Goal: Book appointment/travel/reservation

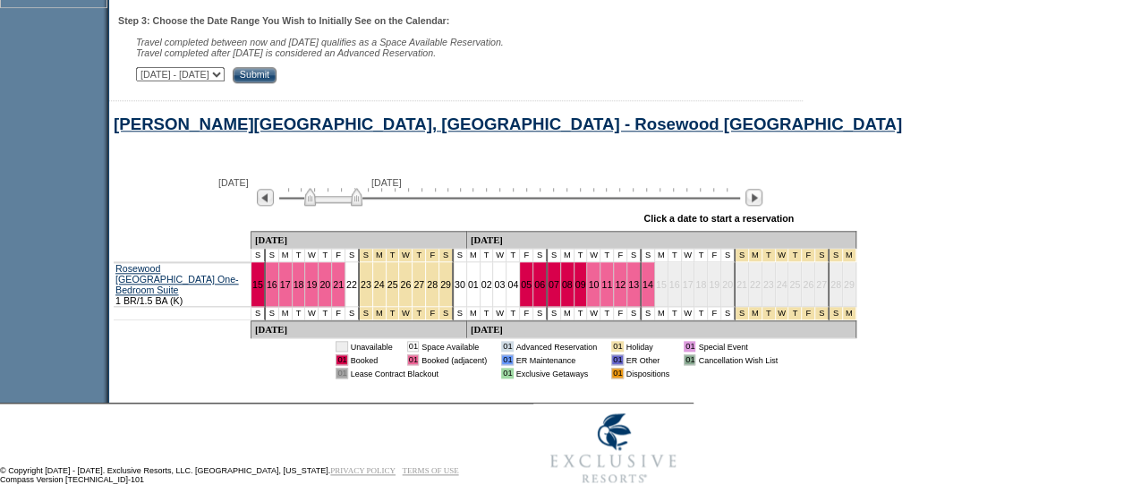
scroll to position [881, 0]
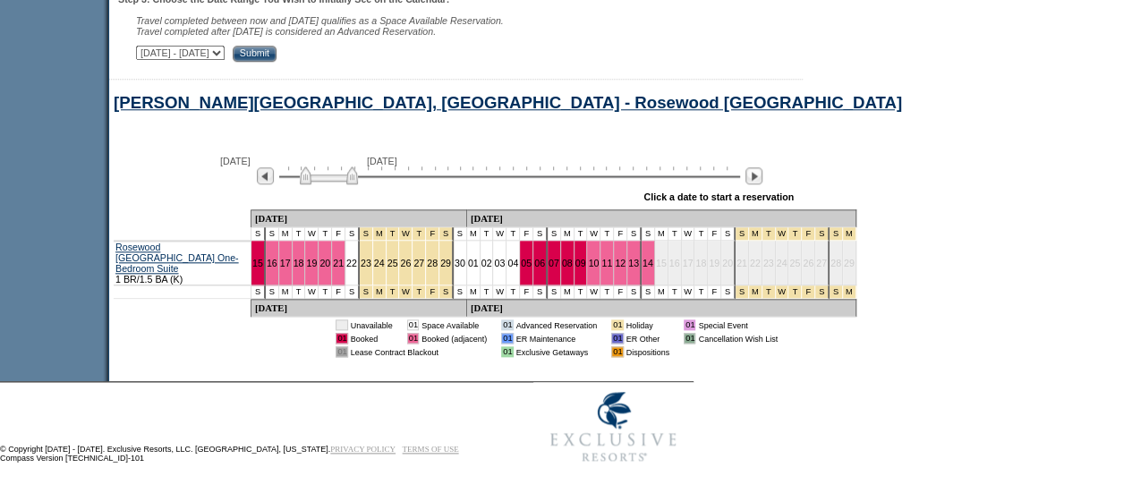
click at [333, 184] on img at bounding box center [329, 175] width 58 height 18
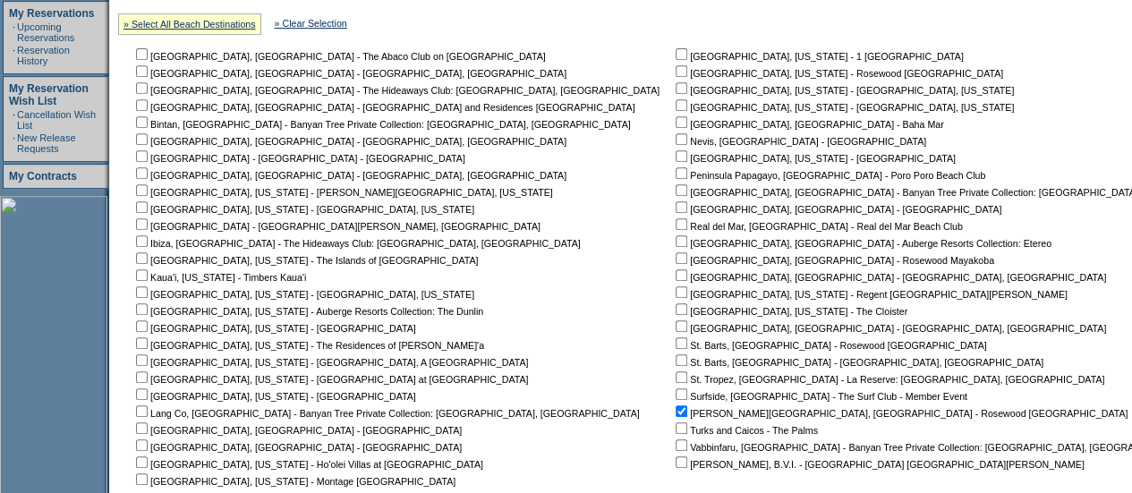
scroll to position [330, 0]
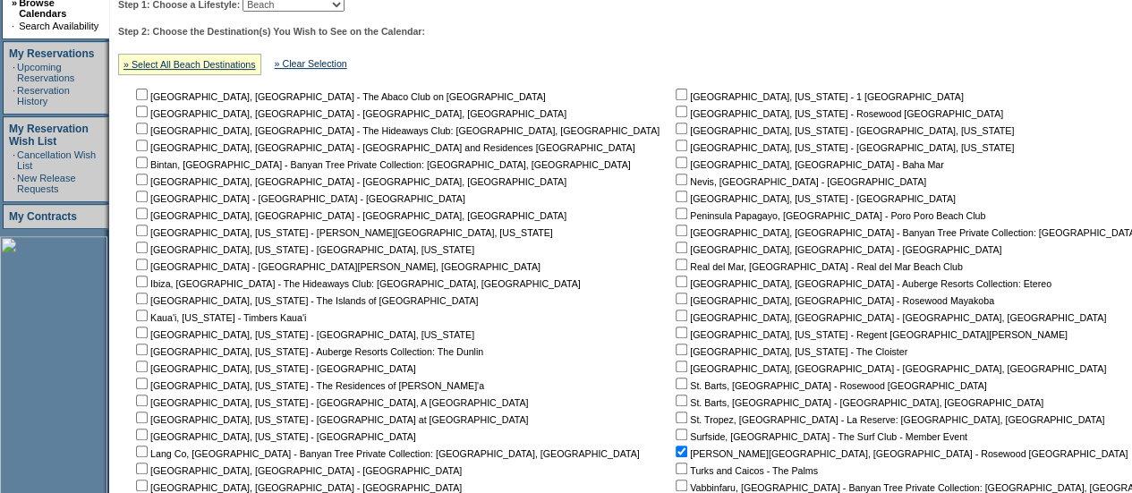
click at [676, 448] on input "checkbox" at bounding box center [682, 452] width 12 height 12
checkbox input "false"
click at [145, 90] on input "checkbox" at bounding box center [142, 95] width 12 height 12
click at [148, 94] on input "checkbox" at bounding box center [142, 95] width 12 height 12
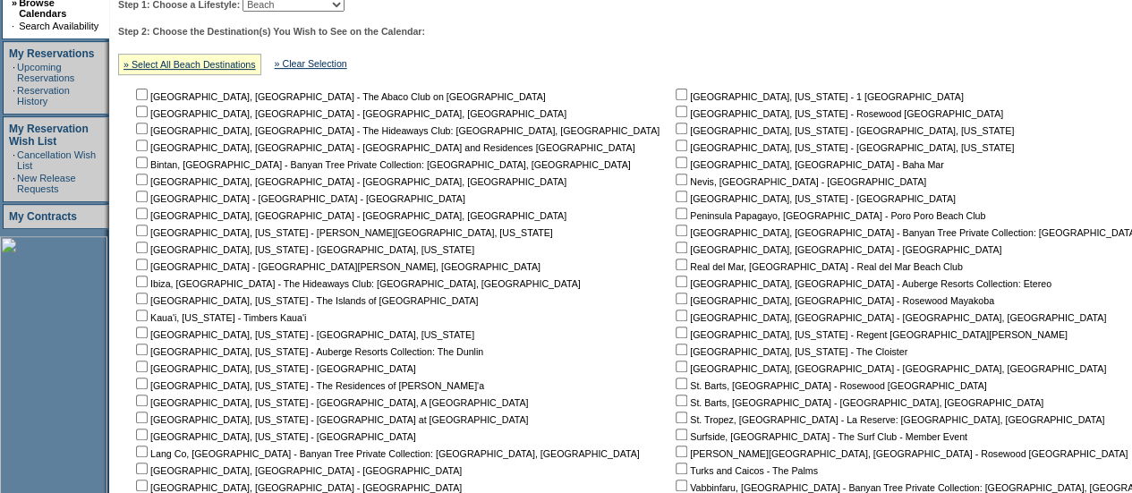
checkbox input "true"
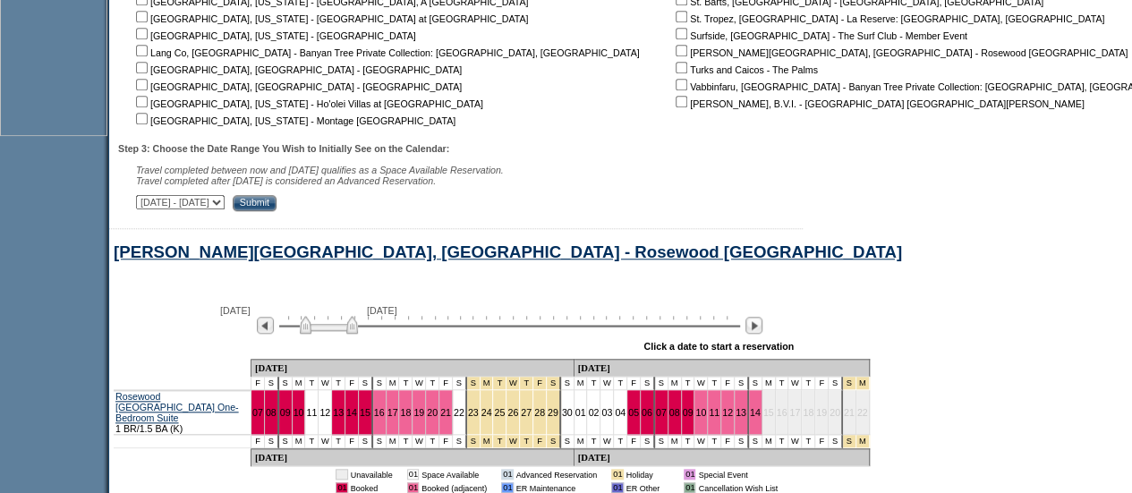
scroll to position [732, 0]
click at [338, 210] on div "Step 3: Choose the Date Range You Wish to Initially See on the Calendar: Travel…" at bounding box center [686, 176] width 1137 height 68
click at [225, 198] on select "[DATE] - [DATE] [DATE] - [DATE] [DATE] - [DATE] [DATE] - [DATE] [DATE] - [DATE]…" at bounding box center [180, 201] width 89 height 14
click at [676, 101] on input "checkbox" at bounding box center [682, 101] width 12 height 12
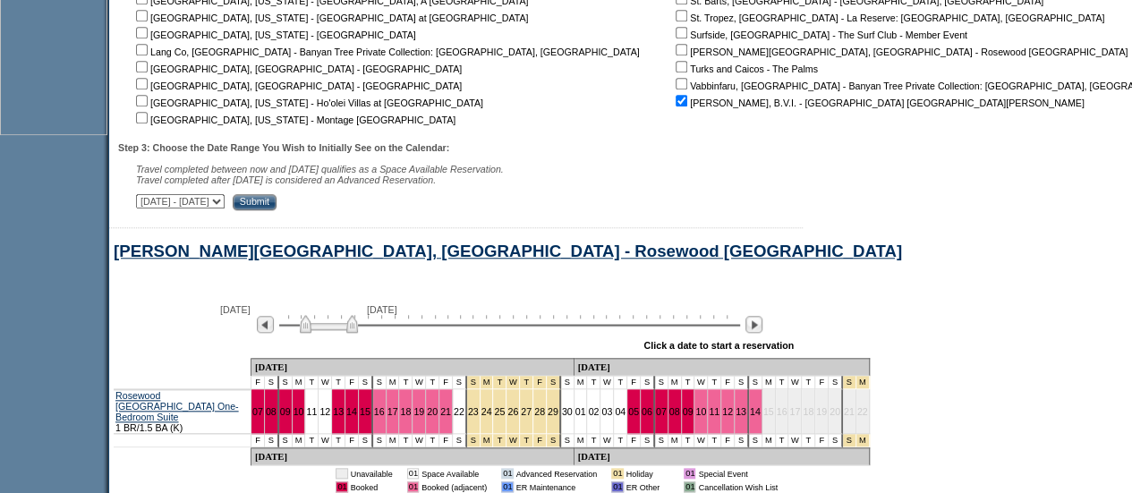
click at [676, 98] on input "checkbox" at bounding box center [682, 101] width 12 height 12
checkbox input "false"
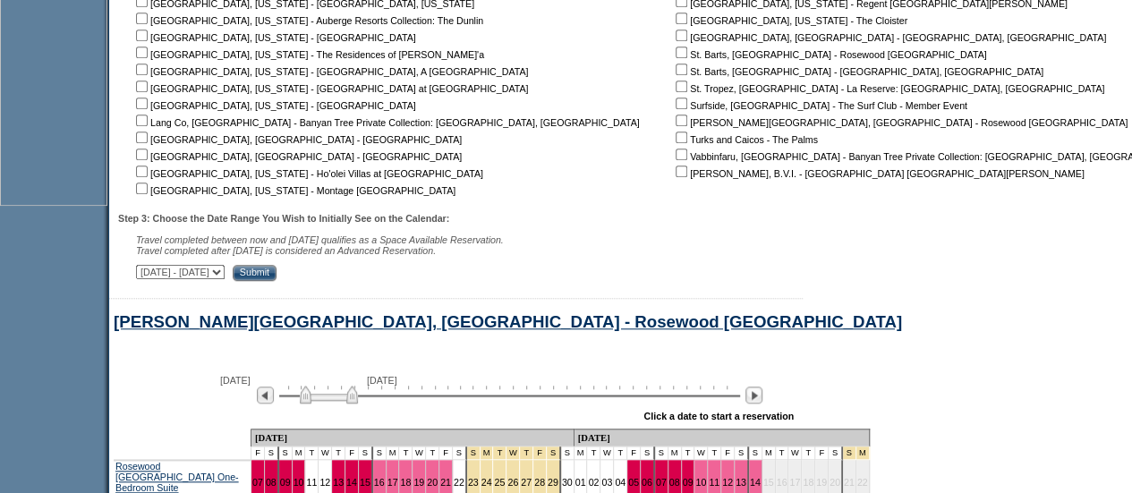
scroll to position [733, 0]
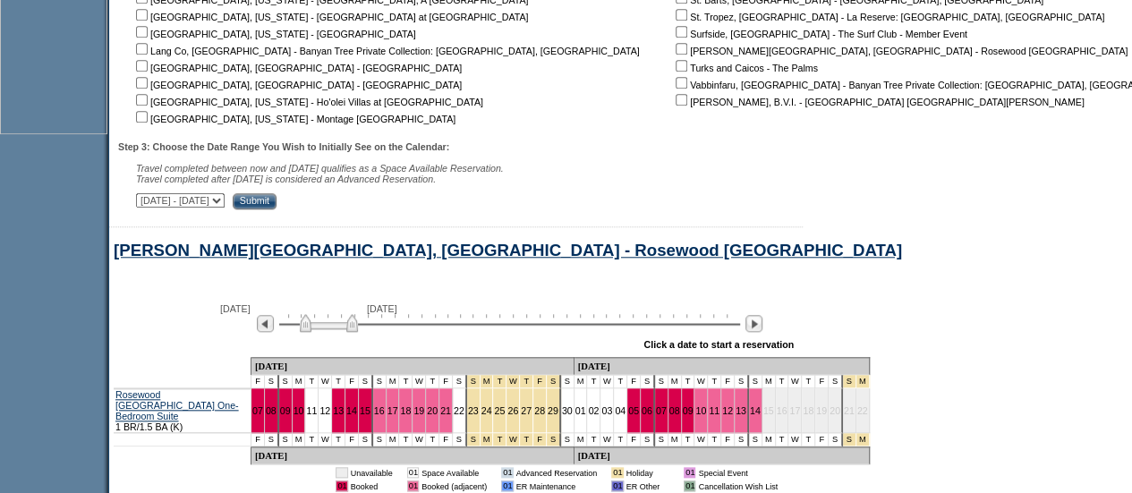
click at [225, 208] on select "[DATE] - [DATE] [DATE] - [DATE] [DATE] - [DATE] [DATE] - [DATE] [DATE] - [DATE]…" at bounding box center [180, 200] width 89 height 14
select select "[DATE]|[DATE]"
click at [145, 197] on select "[DATE] - [DATE] [DATE] - [DATE] [DATE] - [DATE] [DATE] - [DATE] [DATE] - [DATE]…" at bounding box center [180, 200] width 89 height 14
click at [277, 207] on input "Submit" at bounding box center [255, 201] width 44 height 16
